Goal: Register for event/course

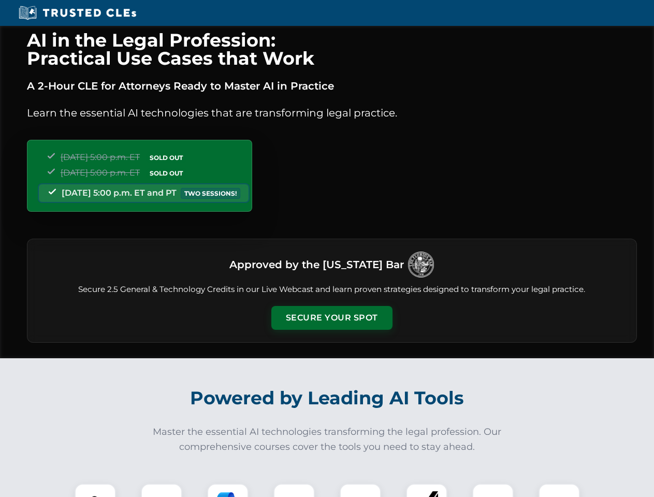
click at [331, 318] on button "Secure Your Spot" at bounding box center [331, 318] width 121 height 24
click at [95, 490] on img at bounding box center [95, 504] width 30 height 30
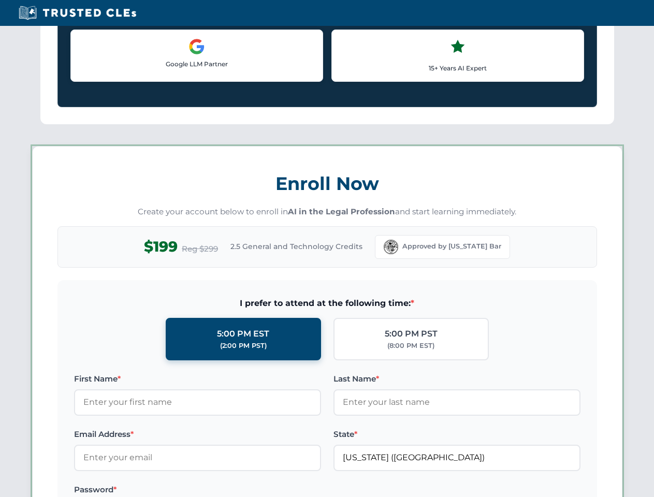
click at [294, 490] on label "Password *" at bounding box center [197, 490] width 247 height 12
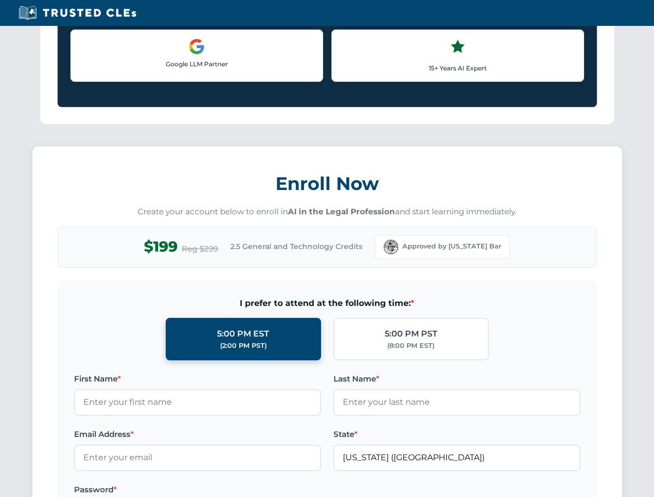
scroll to position [1017, 0]
